Goal: Transaction & Acquisition: Purchase product/service

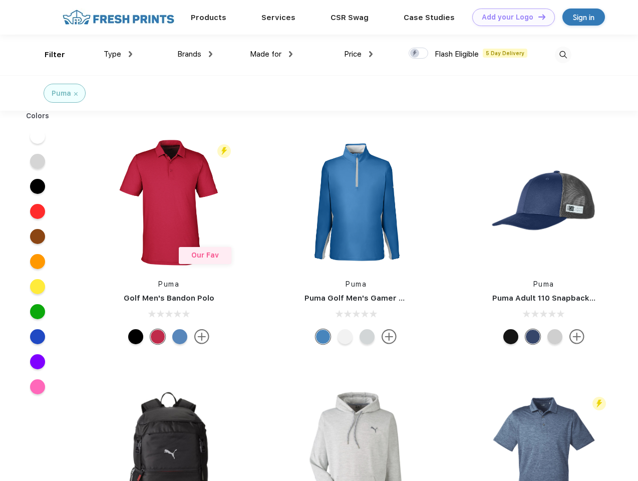
scroll to position [1, 0]
click at [510, 17] on link "Add your Logo Design Tool" at bounding box center [514, 18] width 83 height 18
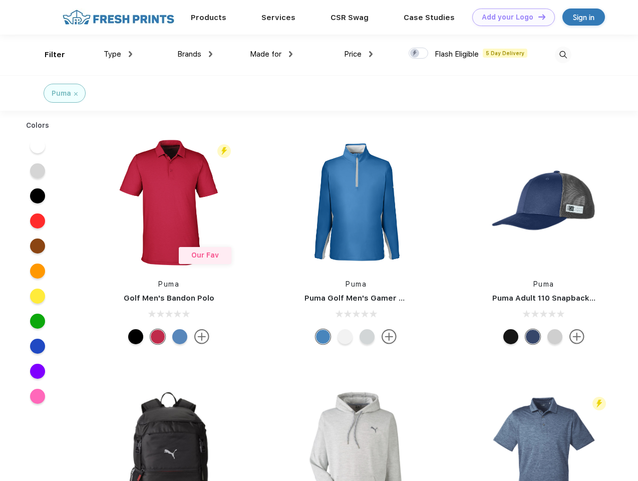
click at [0, 0] on div "Design Tool" at bounding box center [0, 0] width 0 height 0
click at [538, 17] on link "Add your Logo Design Tool" at bounding box center [514, 18] width 83 height 18
click at [48, 55] on div "Filter" at bounding box center [55, 55] width 21 height 12
click at [118, 54] on span "Type" at bounding box center [113, 54] width 18 height 9
click at [195, 54] on span "Brands" at bounding box center [189, 54] width 24 height 9
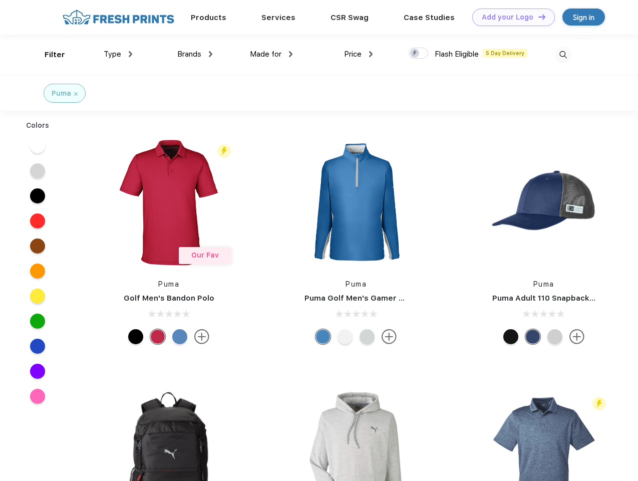
click at [272, 54] on span "Made for" at bounding box center [266, 54] width 32 height 9
click at [359, 54] on span "Price" at bounding box center [353, 54] width 18 height 9
click at [419, 54] on div at bounding box center [419, 53] width 20 height 11
click at [415, 54] on input "checkbox" at bounding box center [412, 50] width 7 height 7
click at [563, 55] on img at bounding box center [563, 55] width 17 height 17
